Goal: Check status

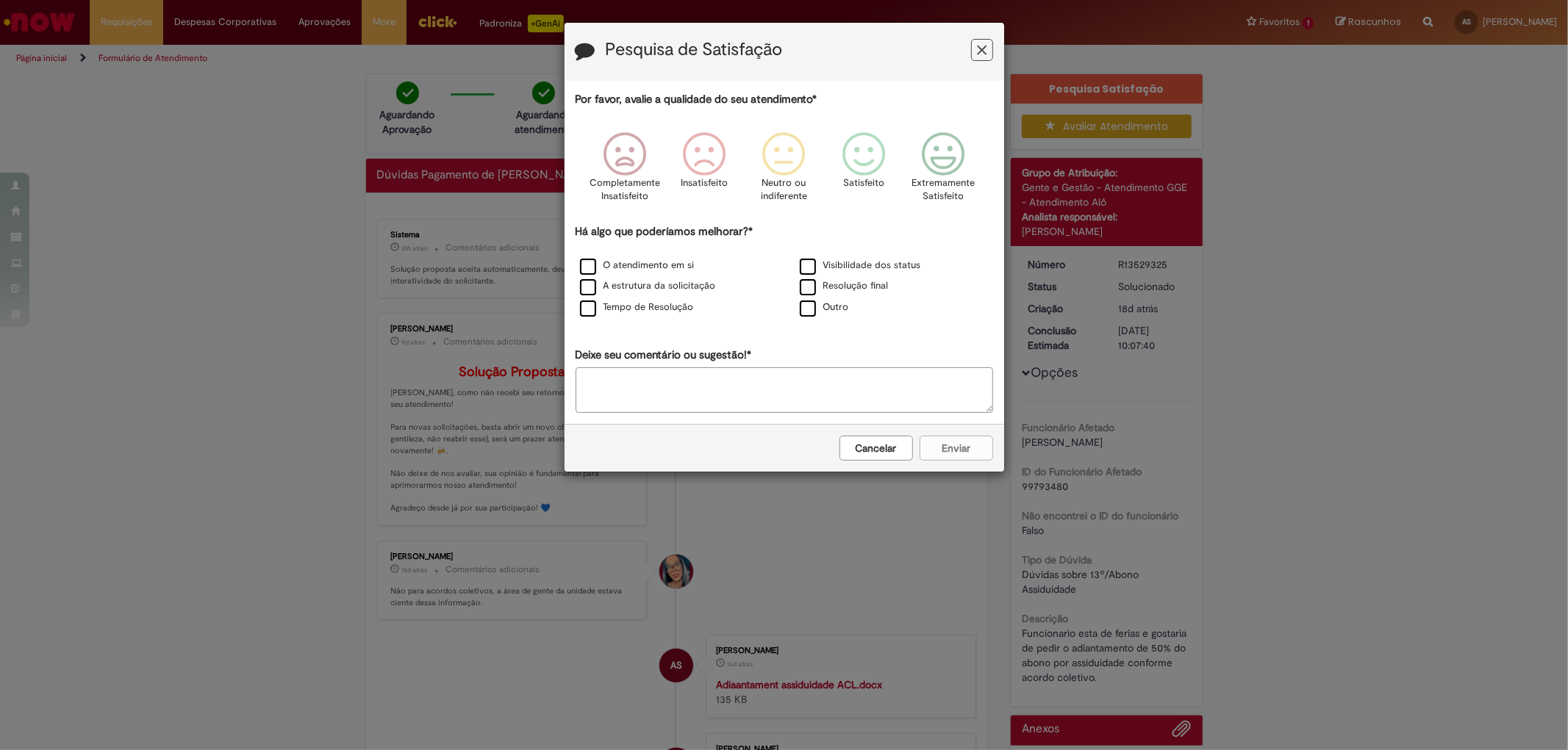
click at [981, 45] on icon "Feedback" at bounding box center [981, 50] width 9 height 15
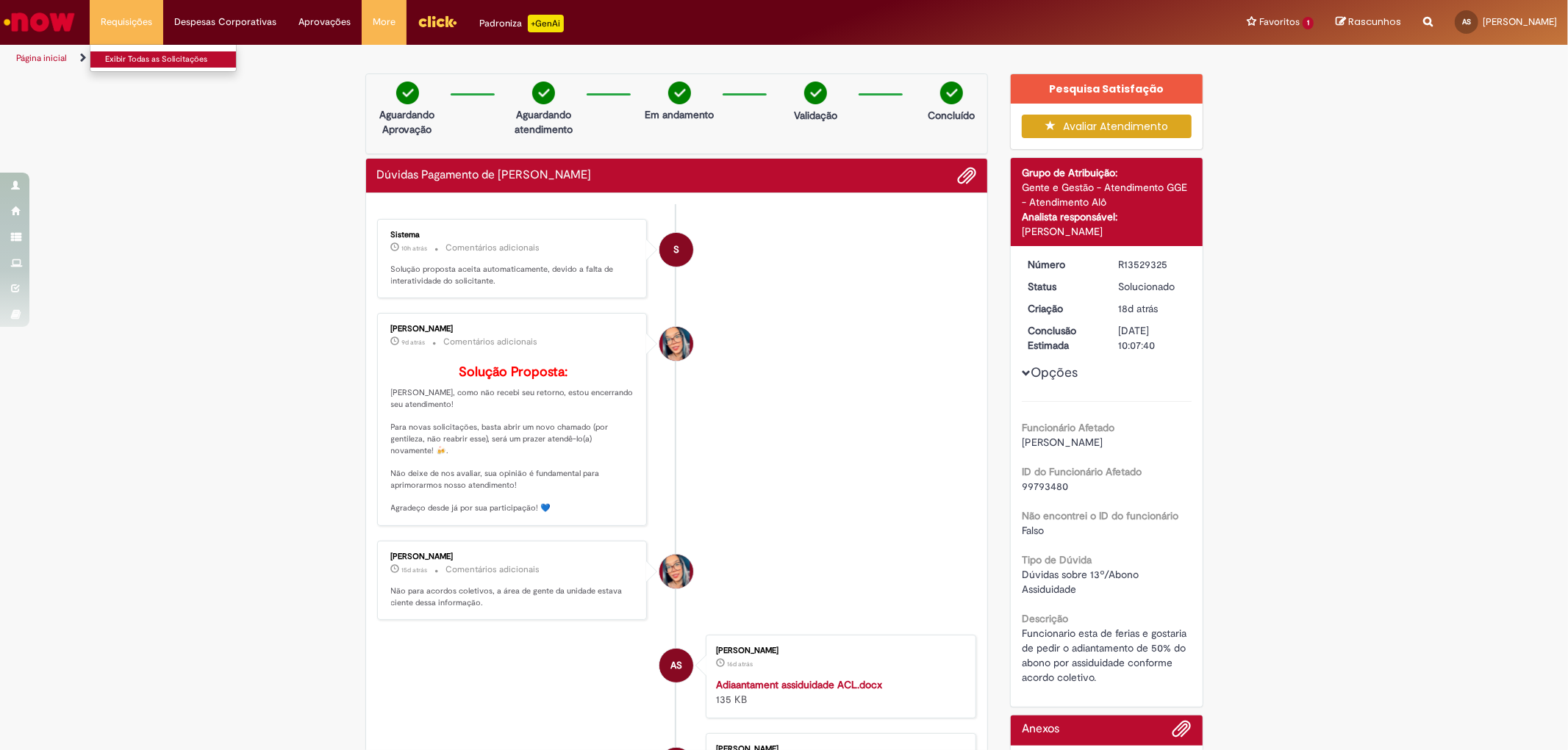
click at [142, 57] on link "Exibir Todas as Solicitações" at bounding box center [171, 59] width 161 height 16
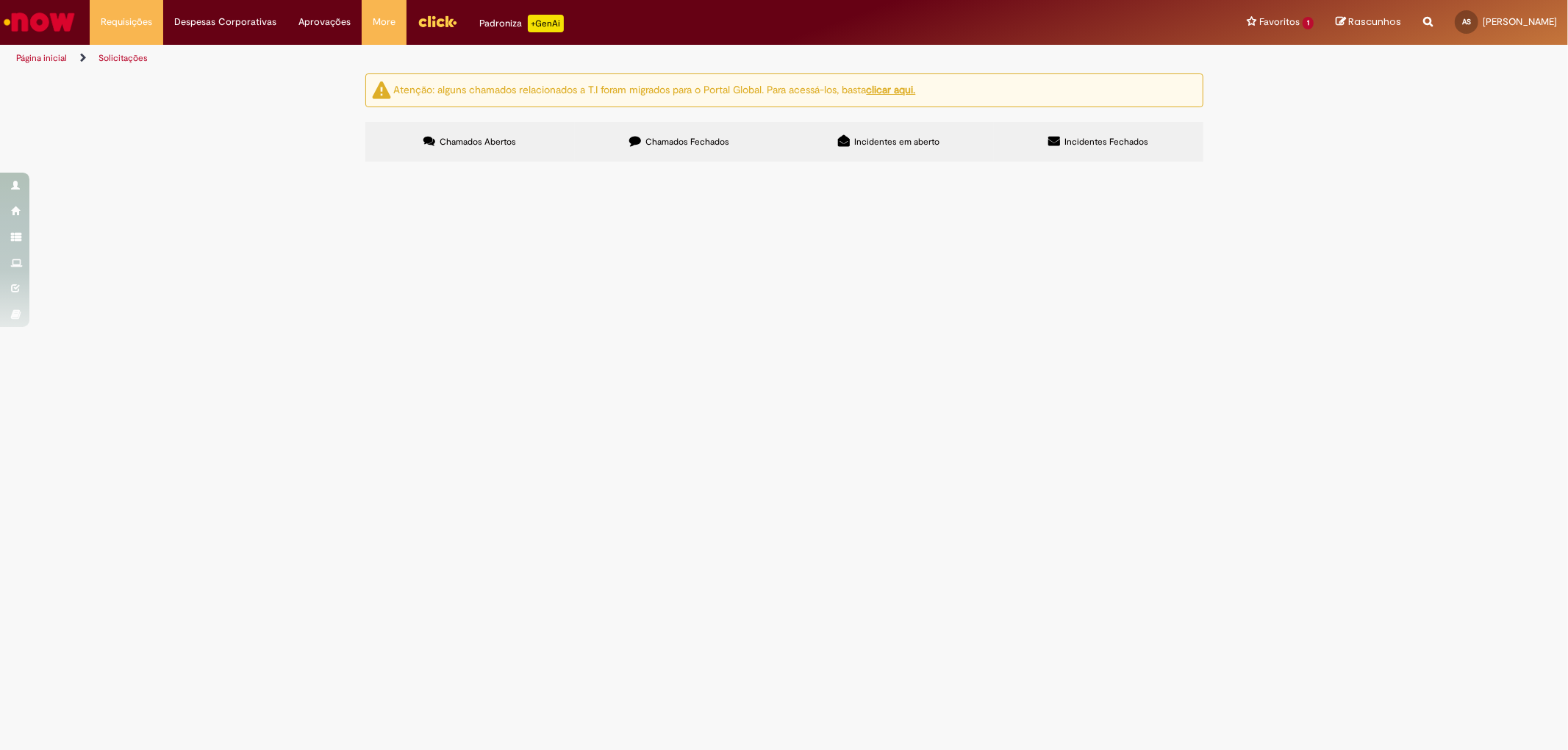
click at [704, 142] on span "Chamados Fechados" at bounding box center [688, 141] width 84 height 11
click at [864, 141] on span "Incidentes em aberto" at bounding box center [896, 141] width 85 height 11
click at [1108, 141] on span "Incidentes Fechados" at bounding box center [1107, 141] width 84 height 11
click at [738, 130] on label "Chamados Fechados" at bounding box center [680, 142] width 210 height 40
click at [473, 137] on span "Chamados Abertos" at bounding box center [478, 141] width 76 height 11
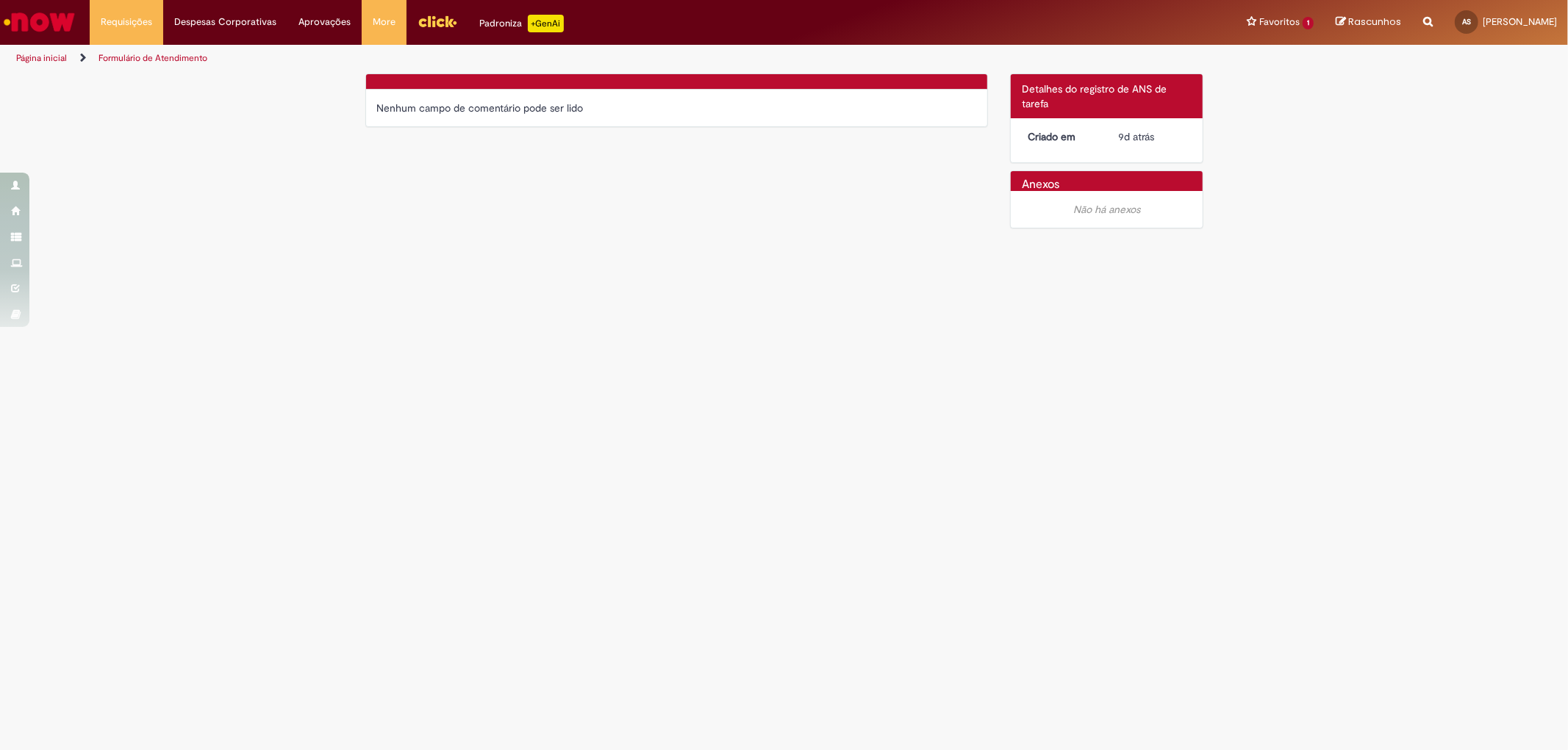
click at [438, 102] on div "Nenhum campo de comentário pode ser lido" at bounding box center [677, 108] width 600 height 15
click at [553, 118] on div "Nenhum campo de comentário pode ser lido" at bounding box center [677, 108] width 622 height 37
click at [138, 63] on link "Exibir Todas as Solicitações" at bounding box center [171, 59] width 161 height 16
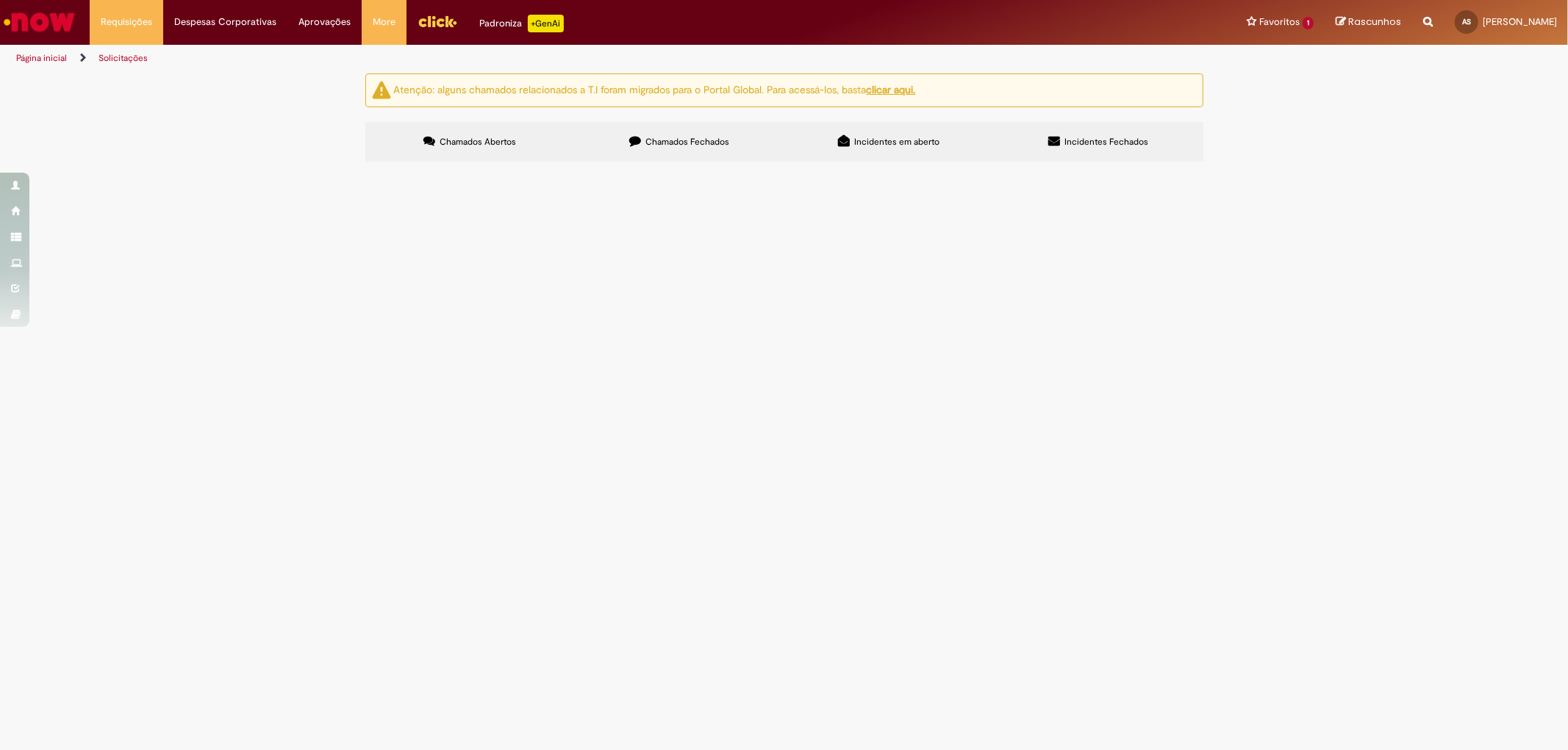
click at [895, 91] on u "clicar aqui." at bounding box center [891, 89] width 49 height 13
